Goal: Feedback & Contribution: Leave review/rating

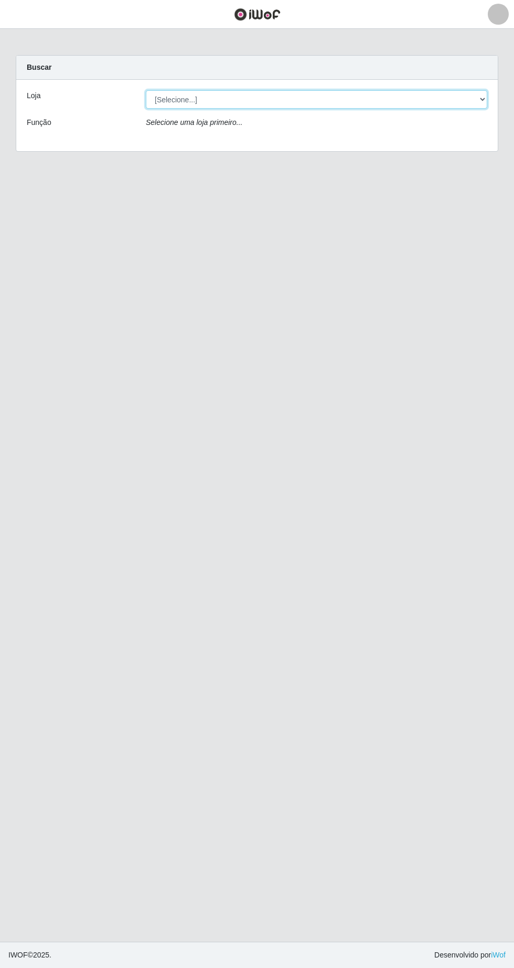
click at [251, 96] on select "[Selecione...] Extrabom - Loja 05 [GEOGRAPHIC_DATA]" at bounding box center [317, 99] width 342 height 18
select select "494"
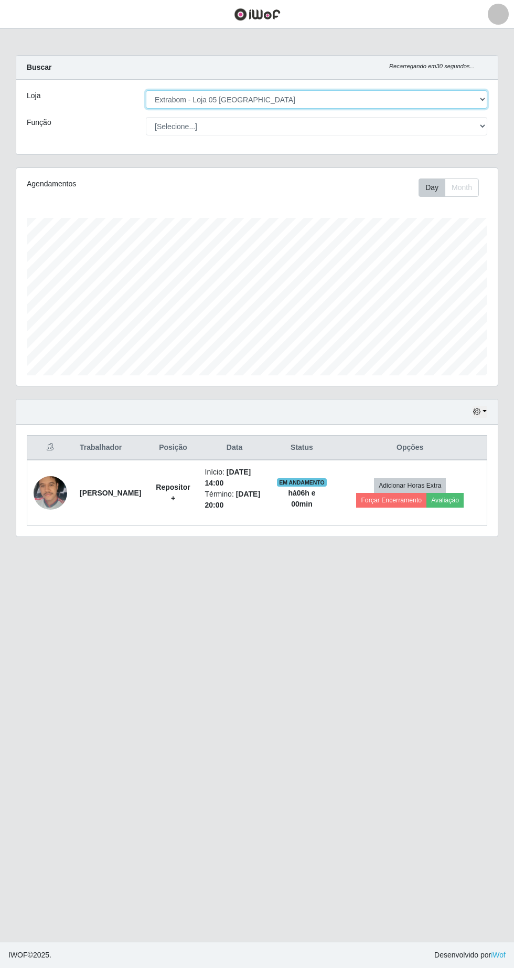
scroll to position [218, 482]
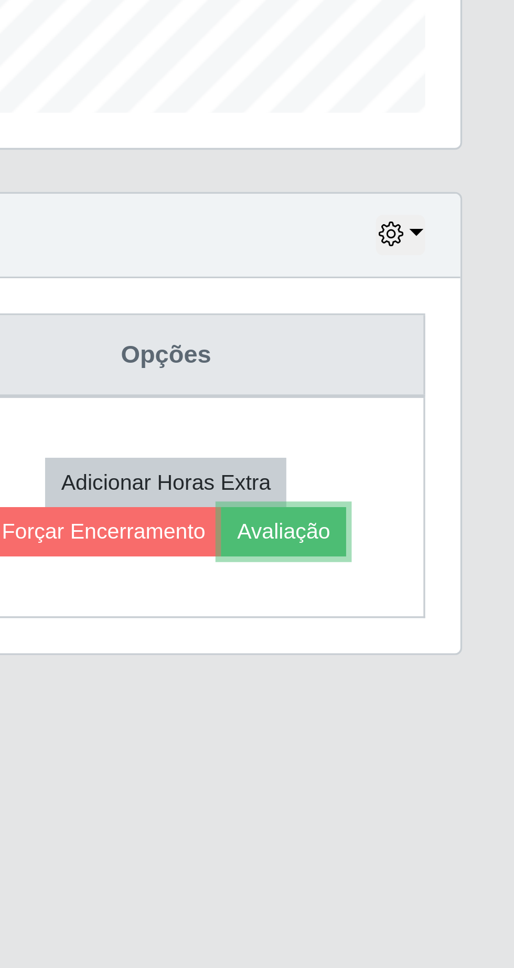
click at [460, 505] on button "Avaliação" at bounding box center [445, 500] width 37 height 15
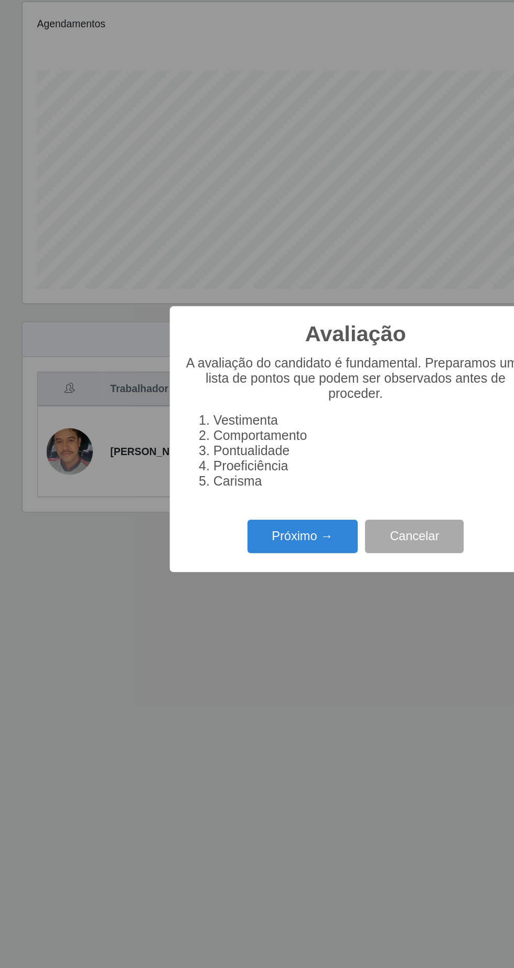
click at [225, 557] on button "Próximo →" at bounding box center [219, 554] width 80 height 25
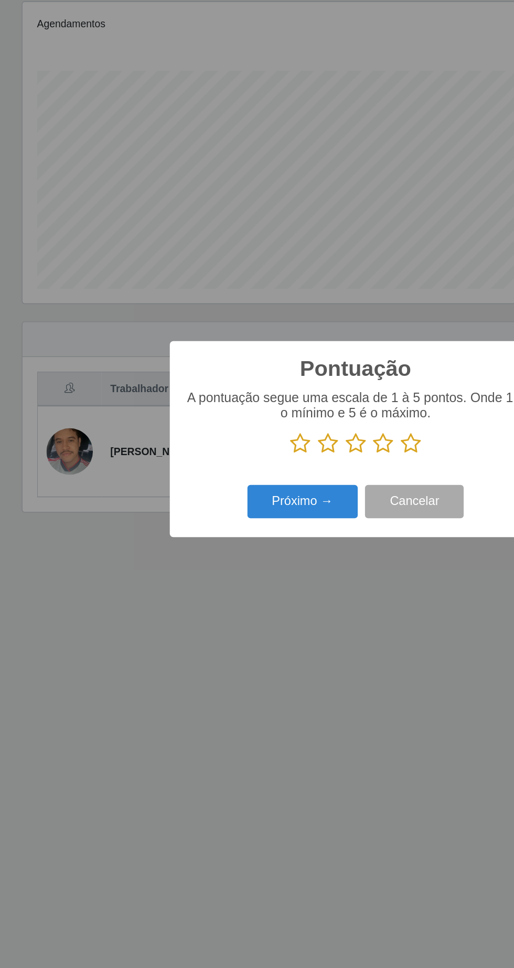
click at [301, 488] on icon at bounding box center [297, 487] width 15 height 16
click at [290, 495] on input "radio" at bounding box center [290, 495] width 0 height 0
click at [214, 534] on button "Próximo →" at bounding box center [219, 529] width 80 height 25
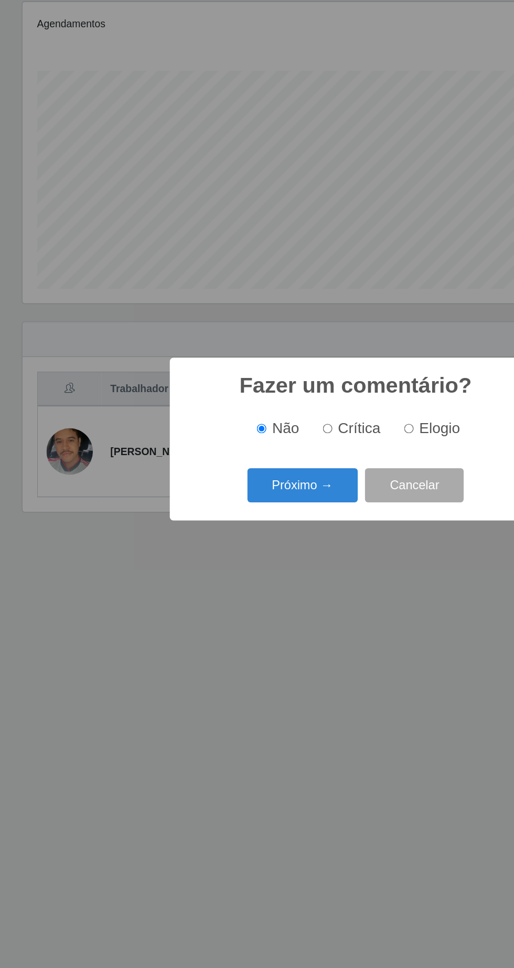
click at [299, 476] on input "Elogio" at bounding box center [295, 476] width 7 height 7
radio input "true"
click at [227, 523] on button "Próximo →" at bounding box center [219, 517] width 80 height 25
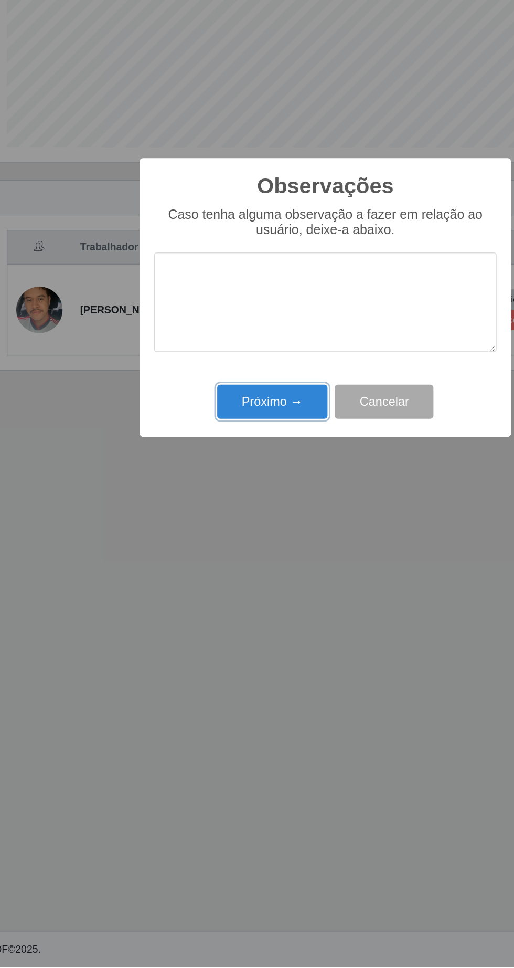
click at [222, 570] on button "Próximo →" at bounding box center [219, 559] width 80 height 25
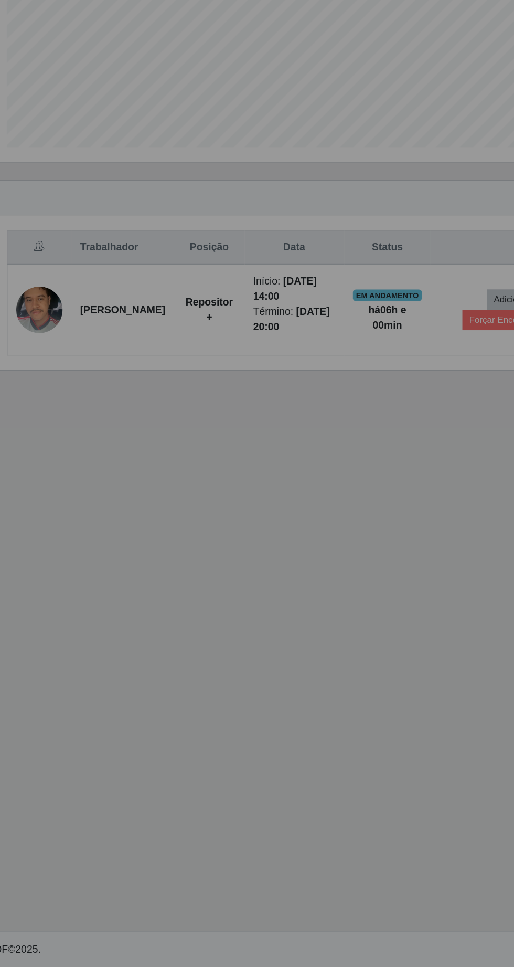
scroll to position [0, 0]
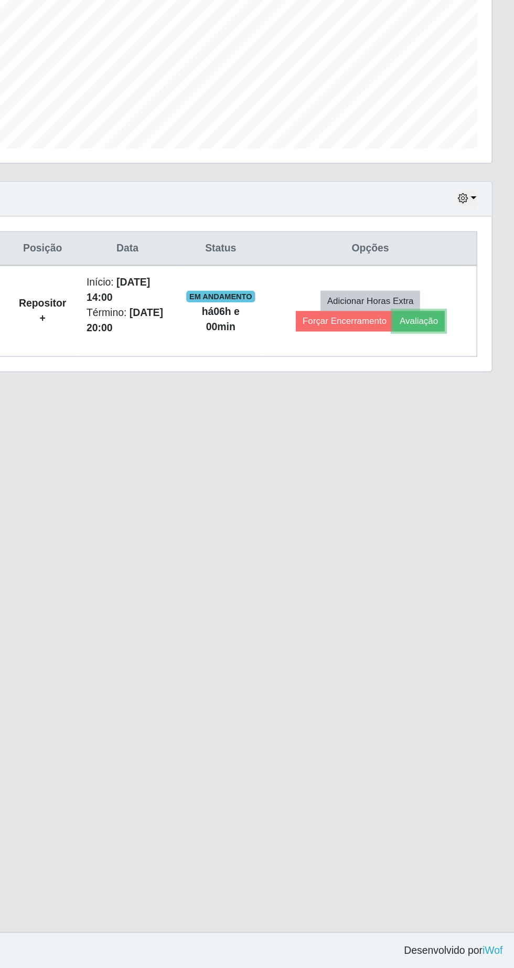
click at [464, 499] on button "Avaliação" at bounding box center [445, 500] width 37 height 15
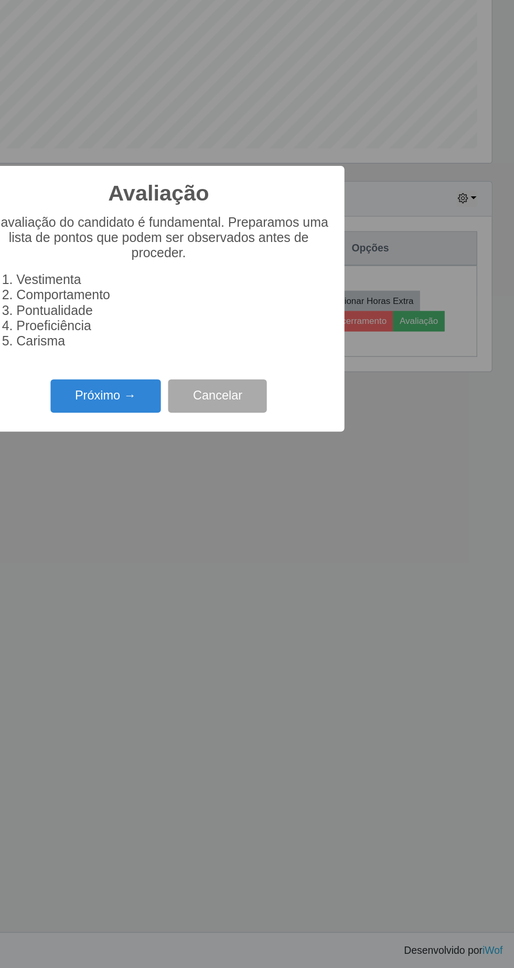
click at [228, 556] on button "Próximo →" at bounding box center [219, 554] width 80 height 25
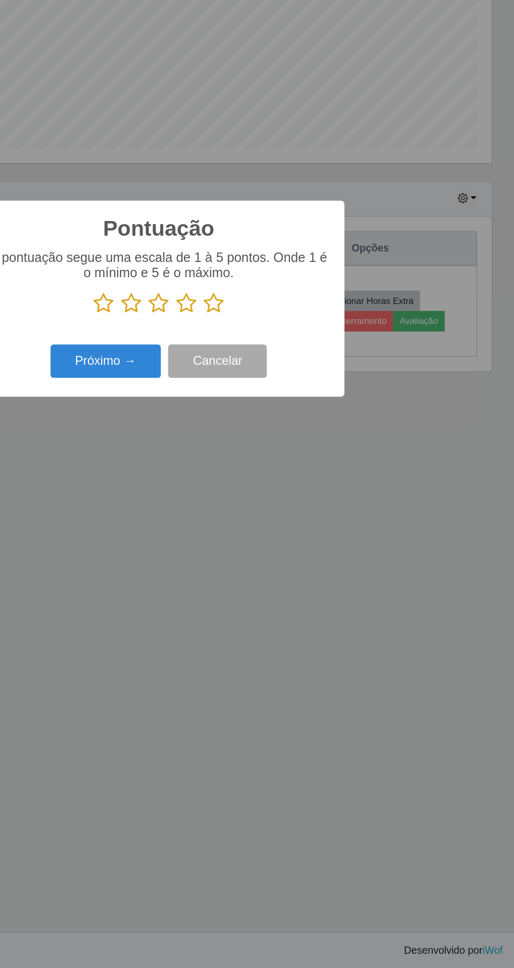
click at [303, 490] on icon at bounding box center [297, 487] width 15 height 16
click at [290, 495] on input "radio" at bounding box center [290, 495] width 0 height 0
click at [232, 535] on button "Próximo →" at bounding box center [219, 529] width 80 height 25
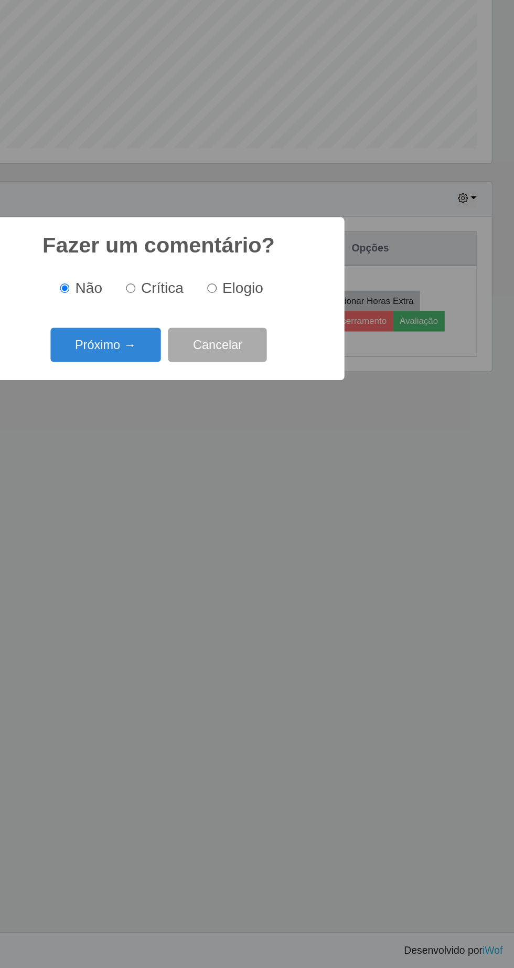
click at [299, 476] on input "Elogio" at bounding box center [295, 476] width 7 height 7
radio input "true"
click at [222, 526] on button "Próximo →" at bounding box center [219, 517] width 80 height 25
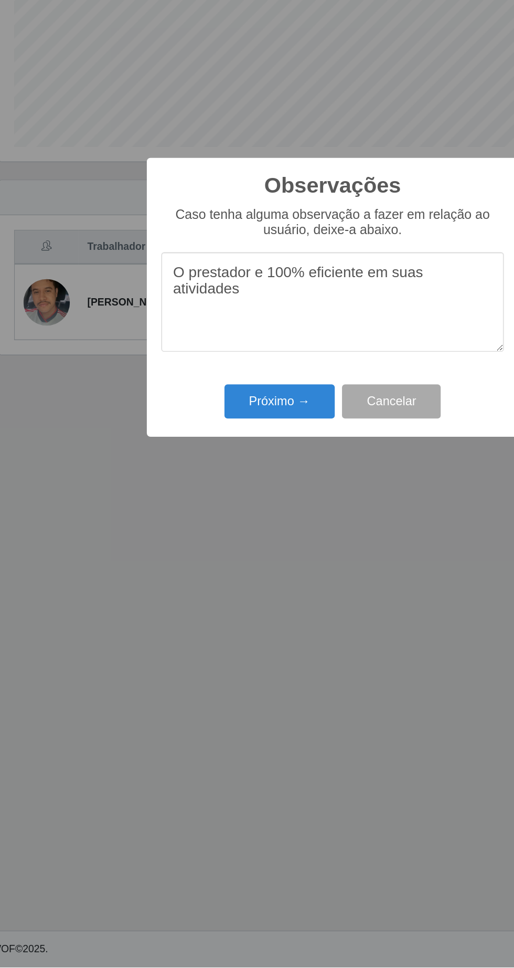
type textarea "O prestador e 100% eficiente em suas atividades"
click at [237, 553] on button "Próximo →" at bounding box center [219, 559] width 80 height 25
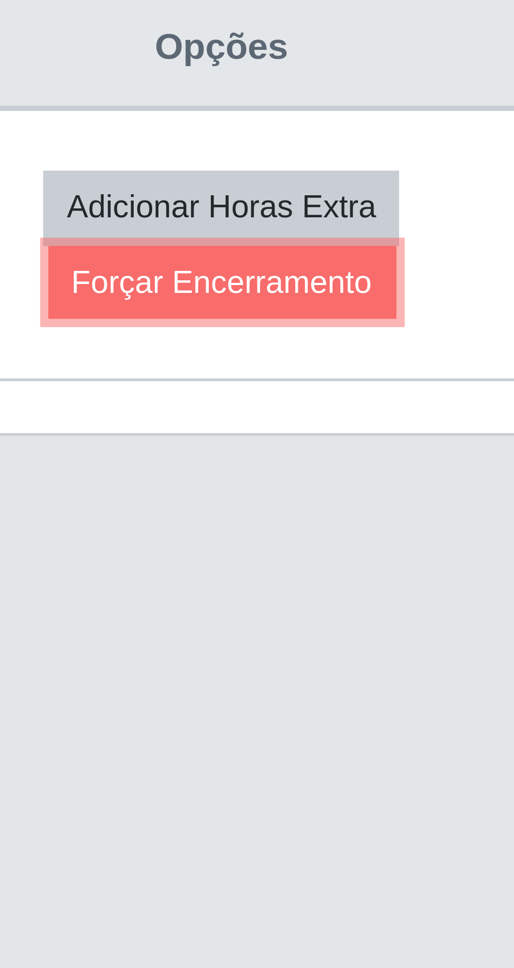
click at [449, 502] on button "Forçar Encerramento" at bounding box center [415, 495] width 70 height 15
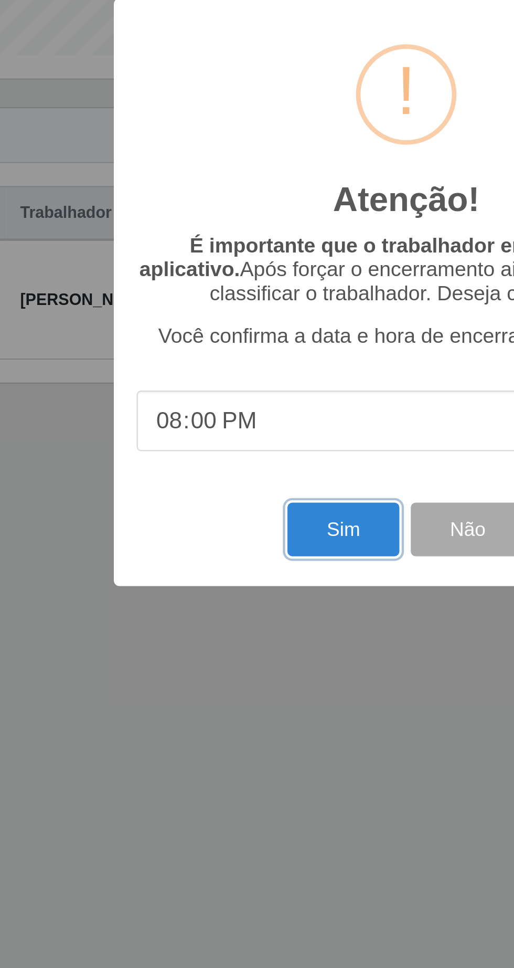
click at [225, 585] on button "Sim" at bounding box center [228, 592] width 51 height 25
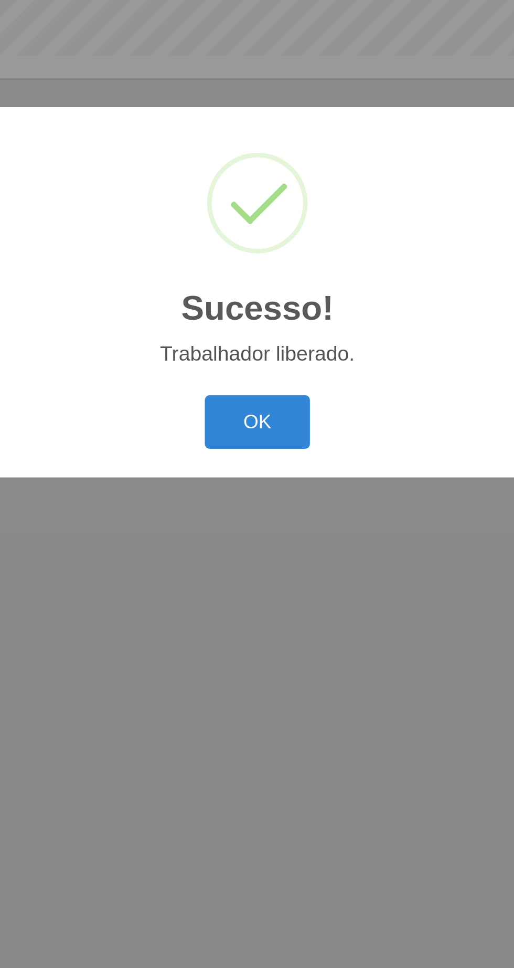
click at [262, 545] on button "OK" at bounding box center [257, 543] width 49 height 25
